Goal: Task Accomplishment & Management: Manage account settings

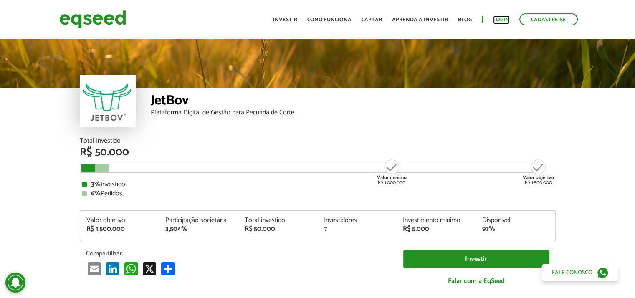
click at [503, 22] on link "Login" at bounding box center [501, 19] width 16 height 5
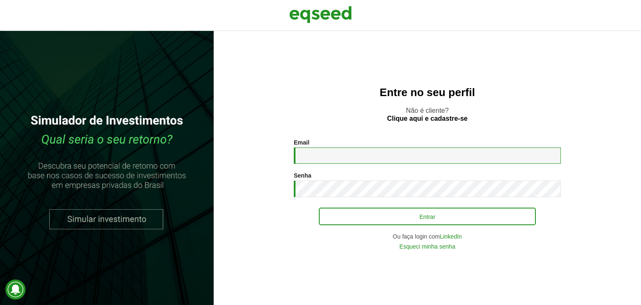
type input "**********"
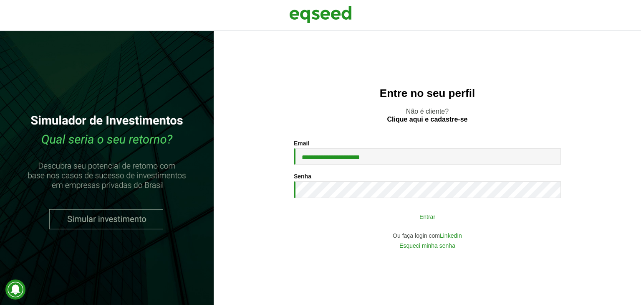
click at [371, 217] on button "Entrar" at bounding box center [427, 216] width 217 height 16
